Goal: Navigation & Orientation: Go to known website

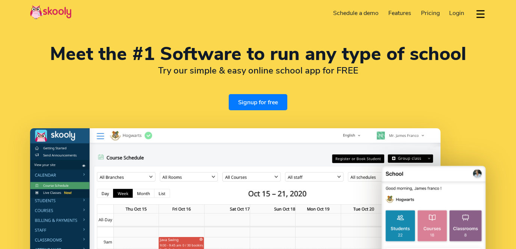
select select "en"
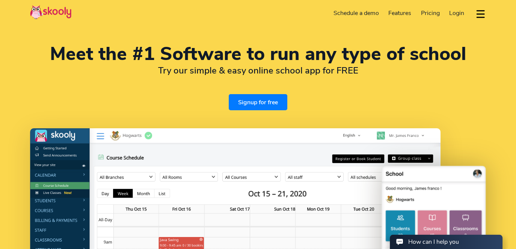
select select "91"
select select "India"
select select "Asia/Kolkata"
click at [454, 13] on span "Login" at bounding box center [456, 13] width 15 height 8
